Goal: Information Seeking & Learning: Learn about a topic

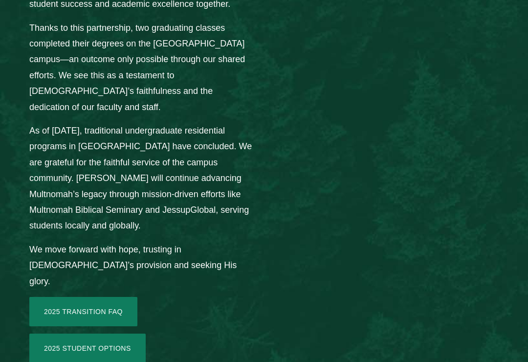
scroll to position [1567, 0]
click at [119, 297] on link "2025 Transition FAQ" at bounding box center [83, 311] width 108 height 29
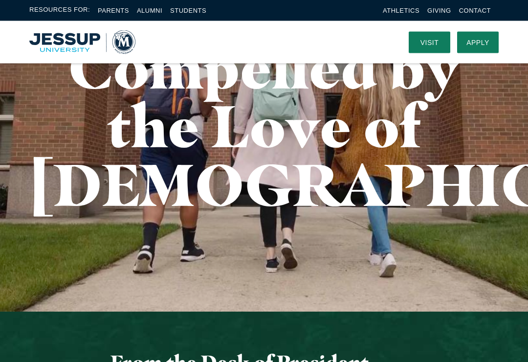
scroll to position [0, 0]
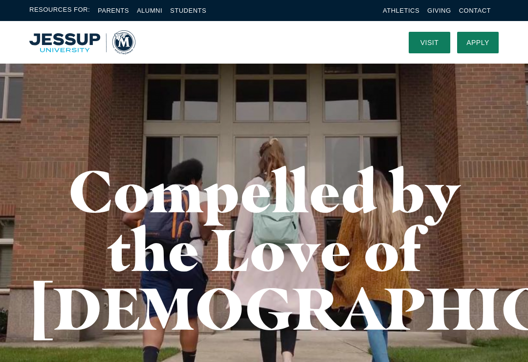
click at [69, 49] on img "Home" at bounding box center [82, 42] width 106 height 24
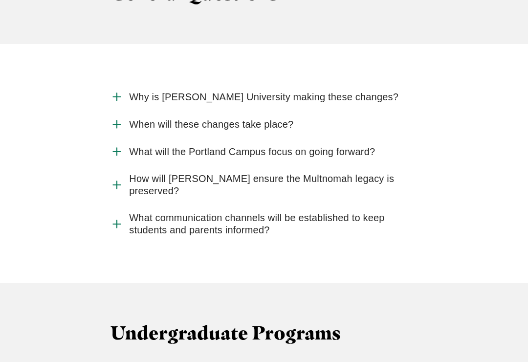
scroll to position [1144, 0]
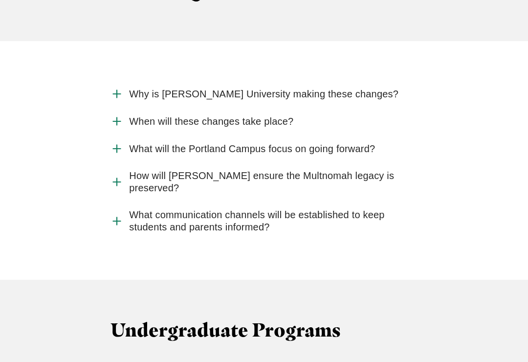
click at [122, 143] on icon "Accordion" at bounding box center [117, 149] width 13 height 13
click at [0, 0] on input "What will the Portland Campus focus on going forward?" at bounding box center [0, 0] width 0 height 0
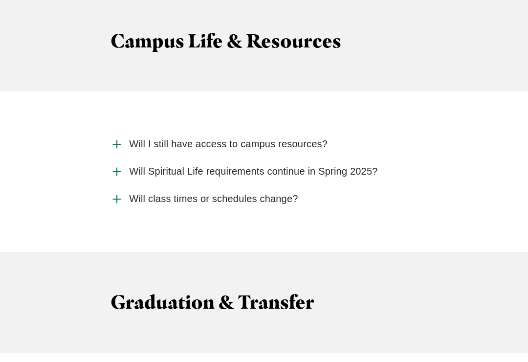
scroll to position [2610, 0]
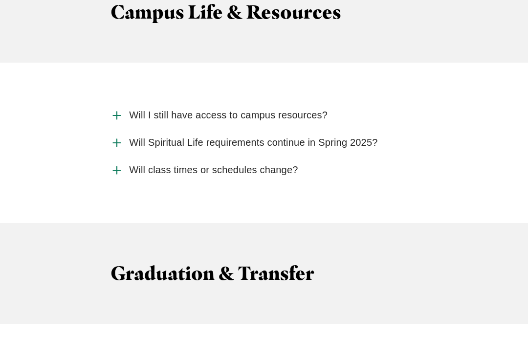
click at [122, 110] on icon "Accordion" at bounding box center [117, 116] width 13 height 13
click at [0, 0] on input "Will I still have access to campus resources?" at bounding box center [0, 0] width 0 height 0
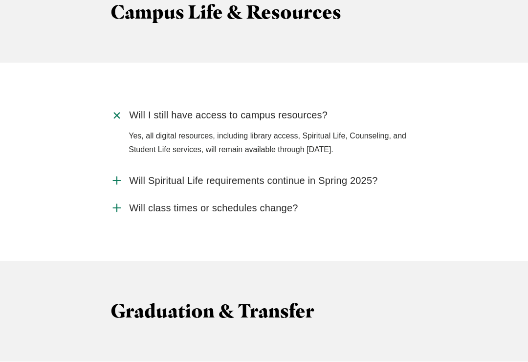
scroll to position [2610, 0]
click at [122, 174] on icon "Accordion" at bounding box center [117, 180] width 13 height 13
click at [0, 0] on input "Will Spiritual Life requirements continue in Spring 2025?" at bounding box center [0, 0] width 0 height 0
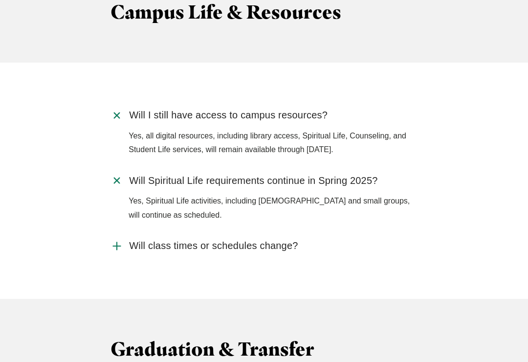
click at [120, 242] on use "Accordion" at bounding box center [116, 245] width 7 height 7
click at [0, 0] on input "Will class times or schedules change?" at bounding box center [0, 0] width 0 height 0
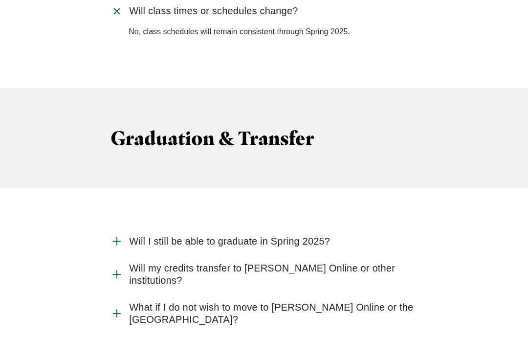
scroll to position [2859, 0]
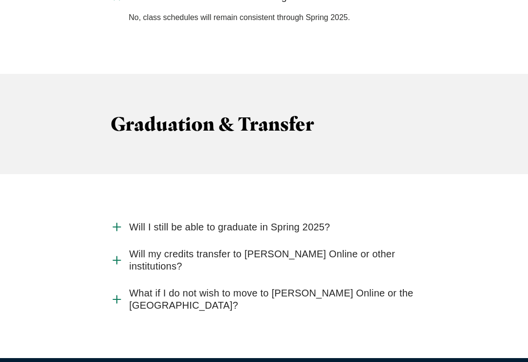
click at [115, 224] on use "Accordion" at bounding box center [116, 227] width 7 height 7
click at [0, 0] on input "Will I still be able to graduate in Spring 2025?" at bounding box center [0, 0] width 0 height 0
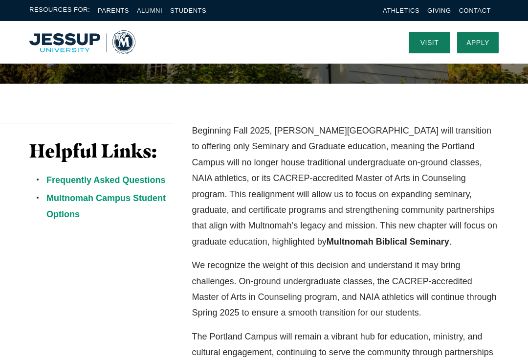
scroll to position [0, 0]
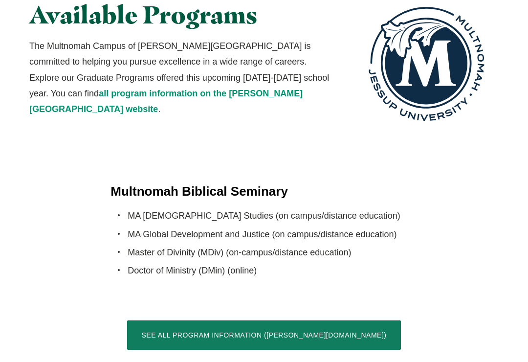
scroll to position [2068, 0]
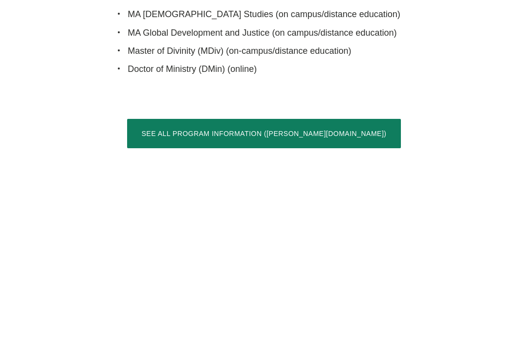
scroll to position [2070, 0]
